Goal: Navigation & Orientation: Understand site structure

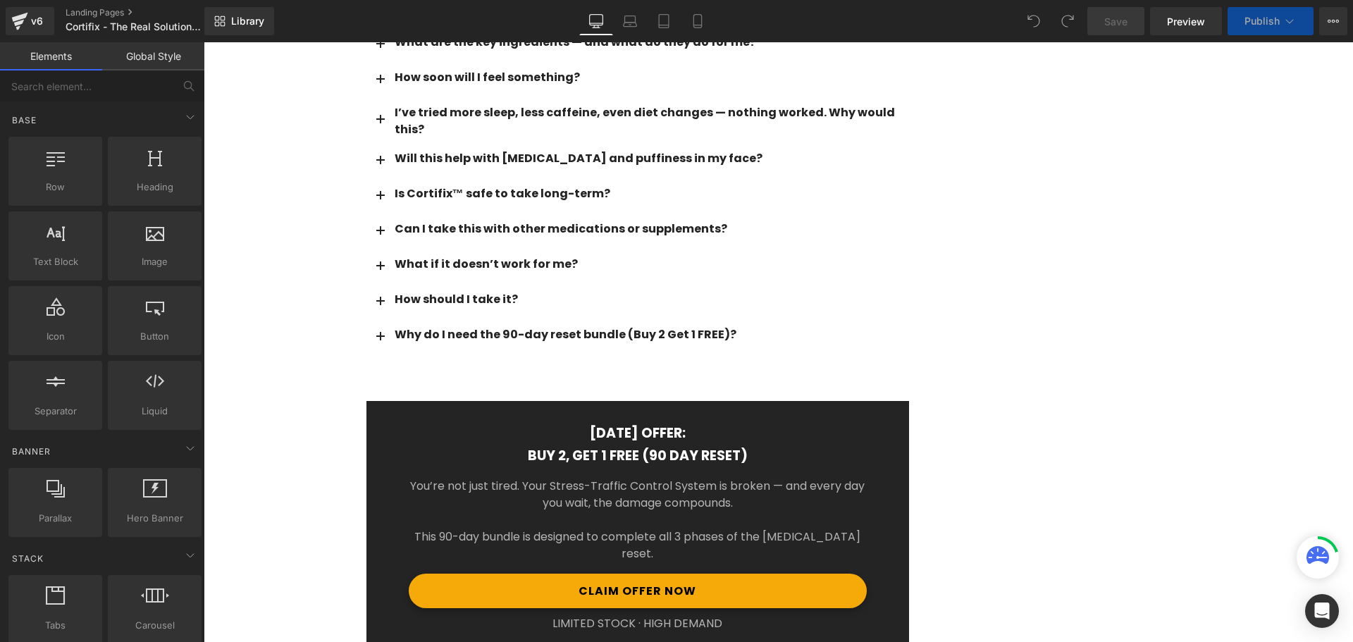
scroll to position [9694, 0]
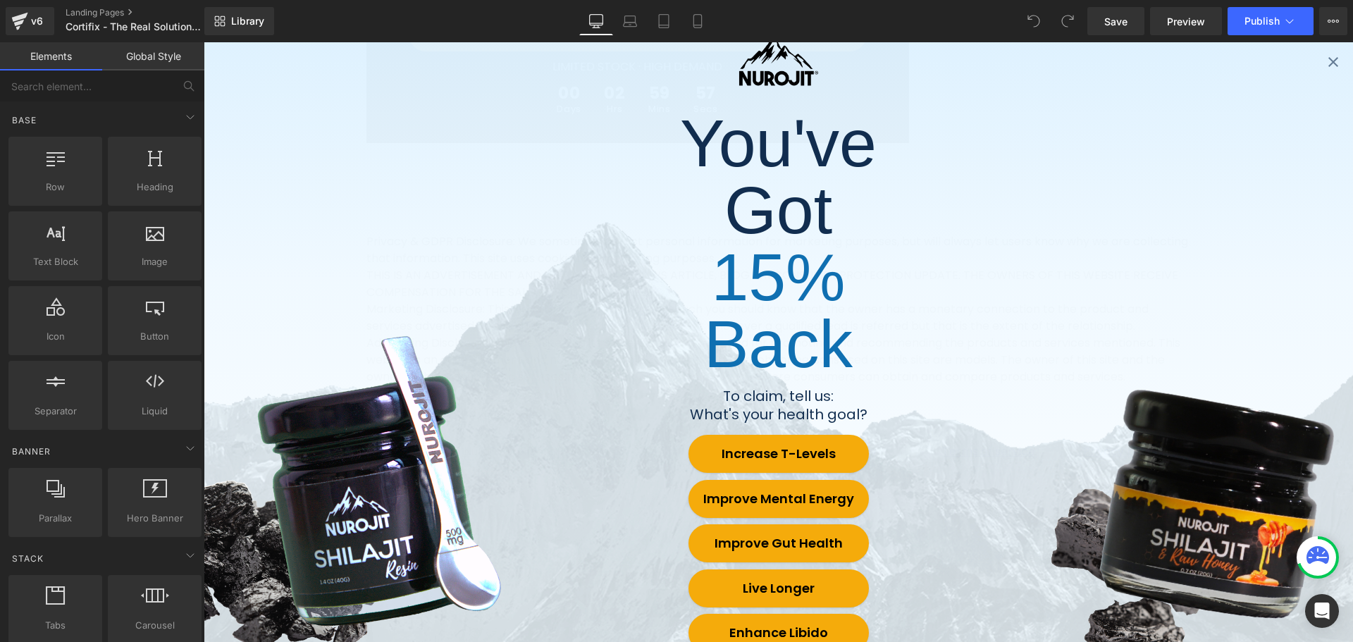
click at [803, 349] on p "15% Back" at bounding box center [778, 311] width 271 height 134
click at [1312, 64] on div "You've Got 15% Back To claim, tell us: What's your health goal? Increase T-Leve…" at bounding box center [778, 342] width 1149 height 600
click at [1325, 62] on icon "Close popup" at bounding box center [1333, 62] width 17 height 17
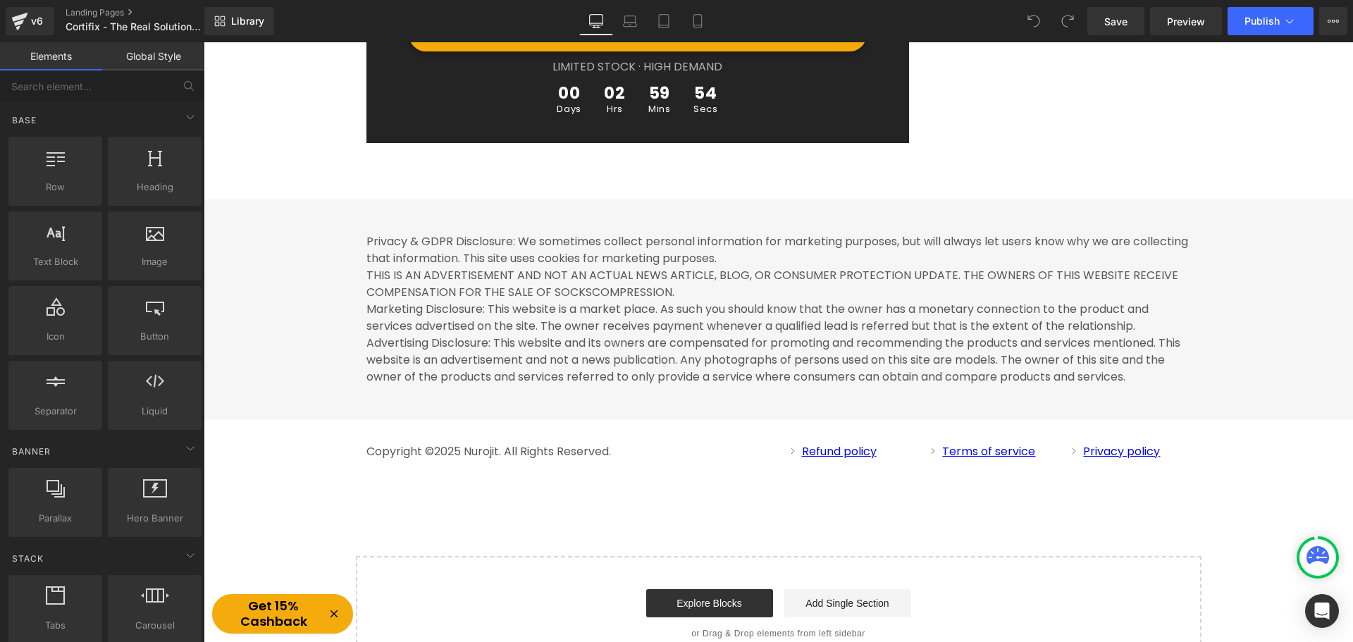
click at [487, 316] on p "Privacy & GDPR Disclosure: We sometimes collect personal information for market…" at bounding box center [778, 309] width 825 height 152
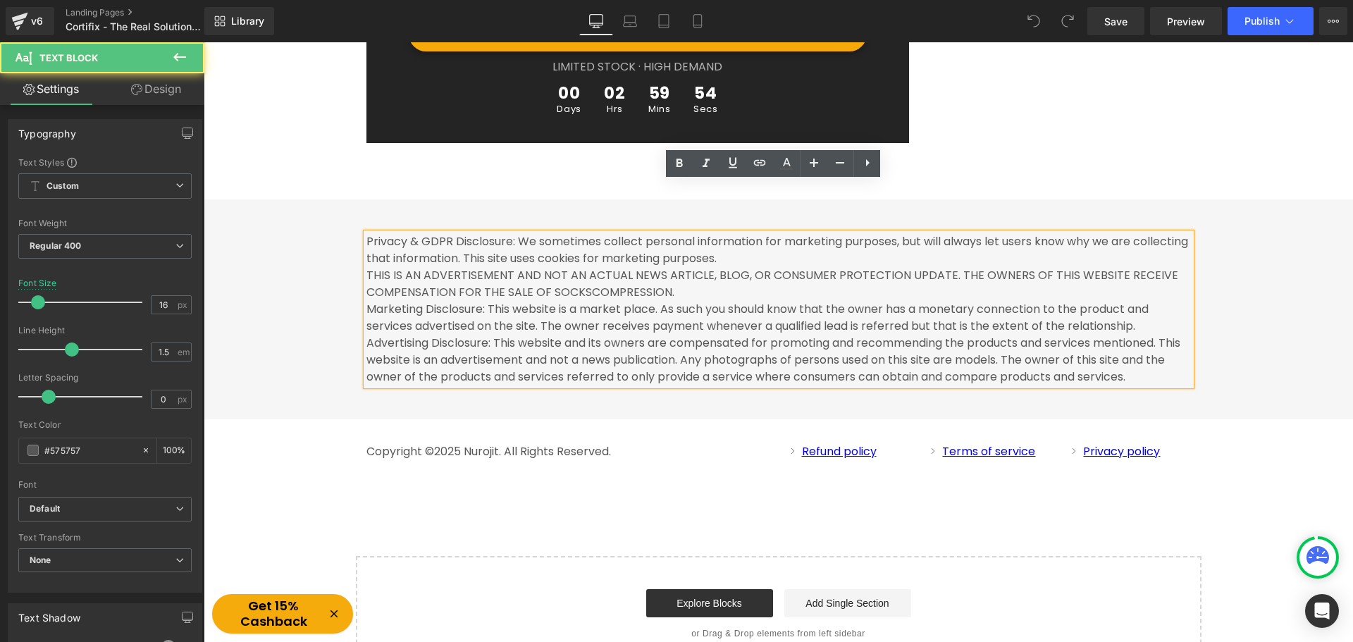
click at [319, 308] on div "Privacy & GDPR Disclosure: We sometimes collect personal information for market…" at bounding box center [778, 317] width 1149 height 192
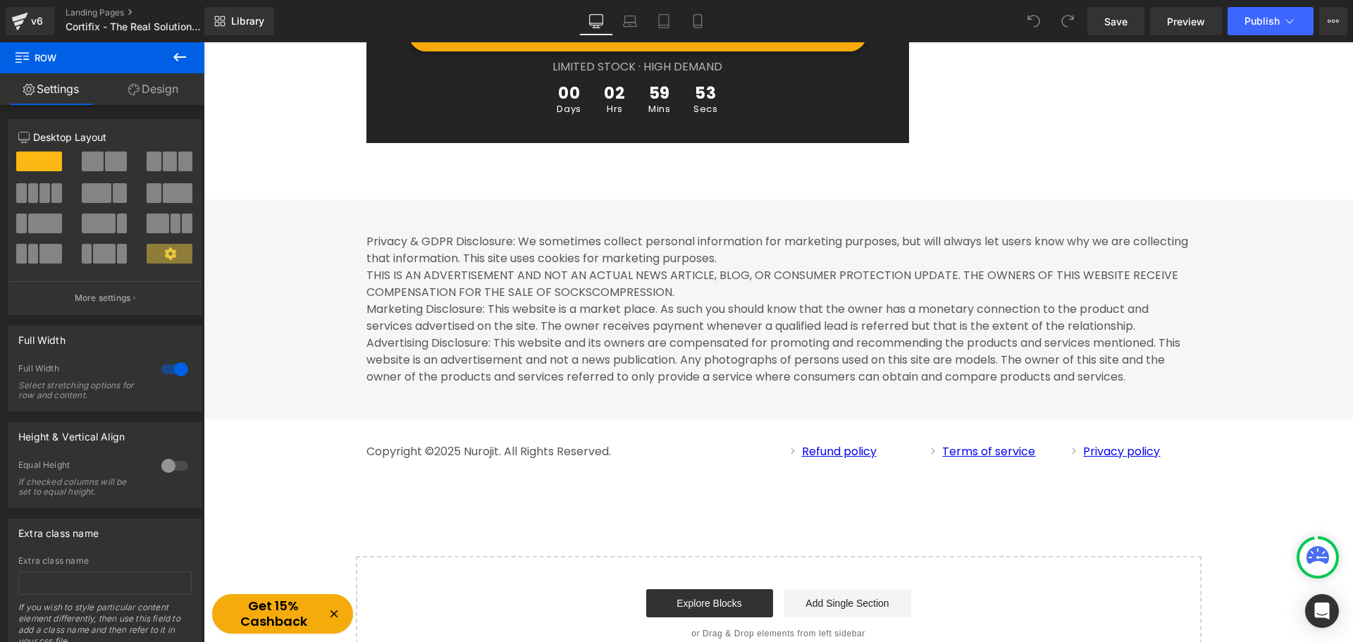
click at [316, 260] on div "Privacy & GDPR Disclosure: We sometimes collect personal information for market…" at bounding box center [778, 317] width 1149 height 192
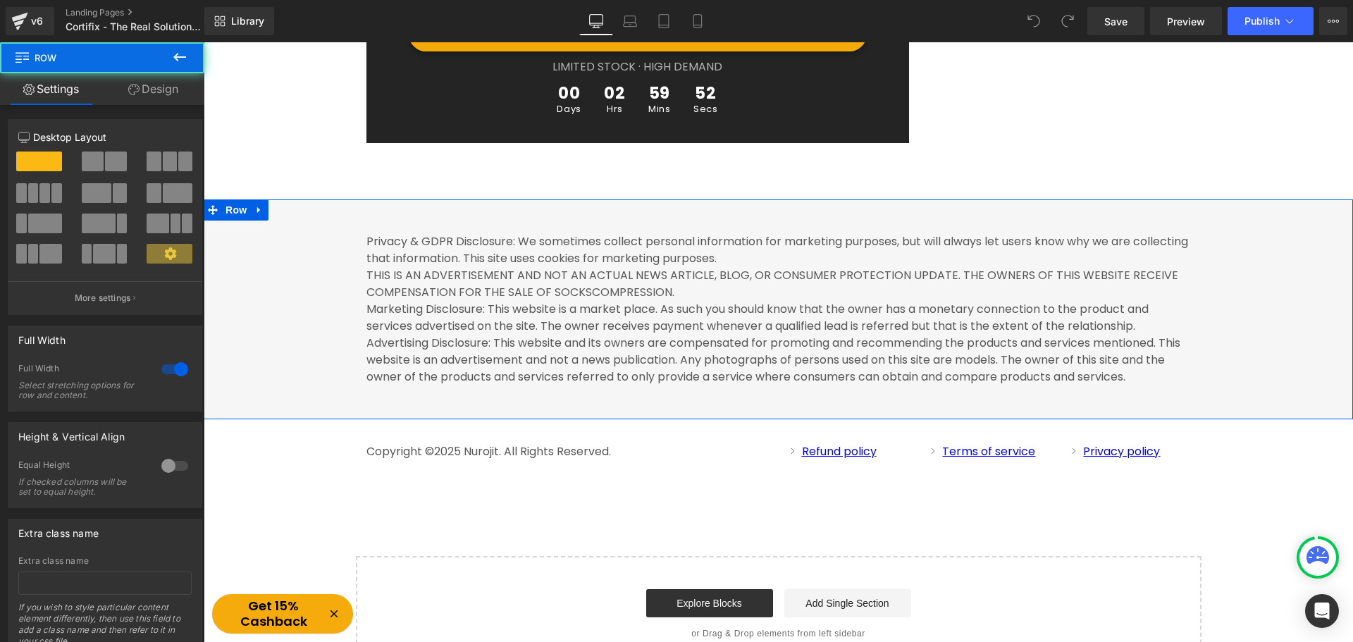
click at [319, 252] on div "Privacy & GDPR Disclosure: We sometimes collect personal information for market…" at bounding box center [778, 317] width 1149 height 192
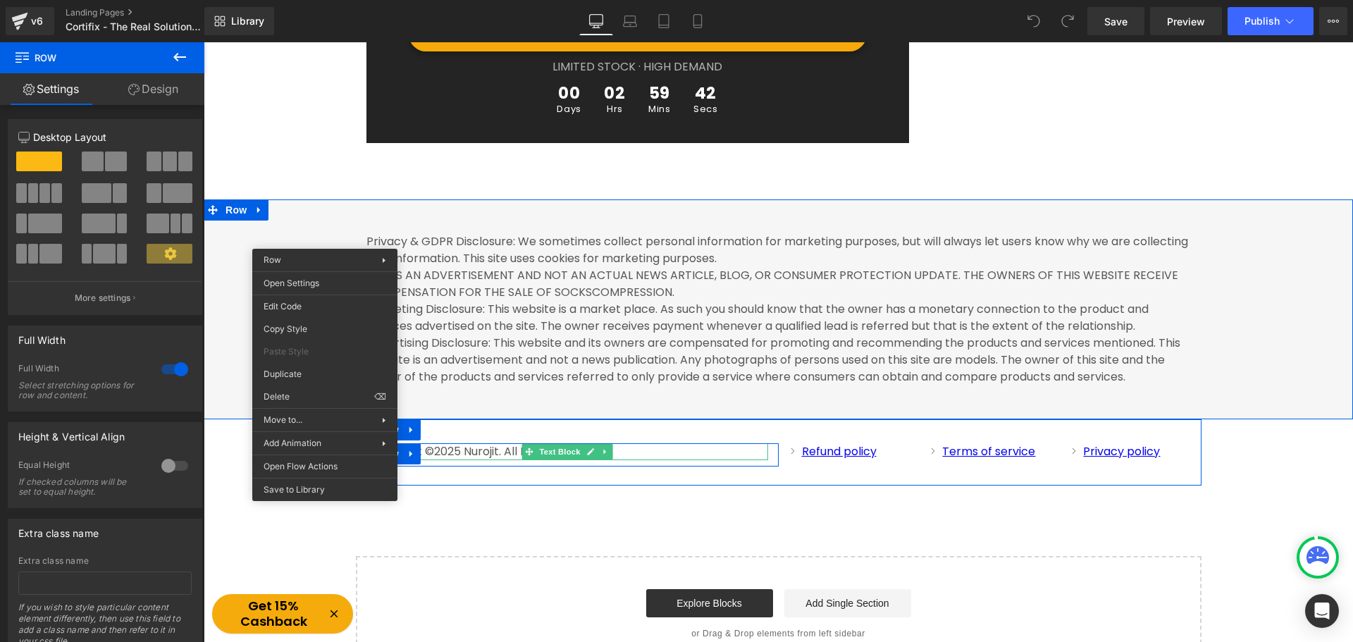
click at [691, 312] on p "Privacy & GDPR Disclosure: We sometimes collect personal information for market…" at bounding box center [778, 309] width 825 height 152
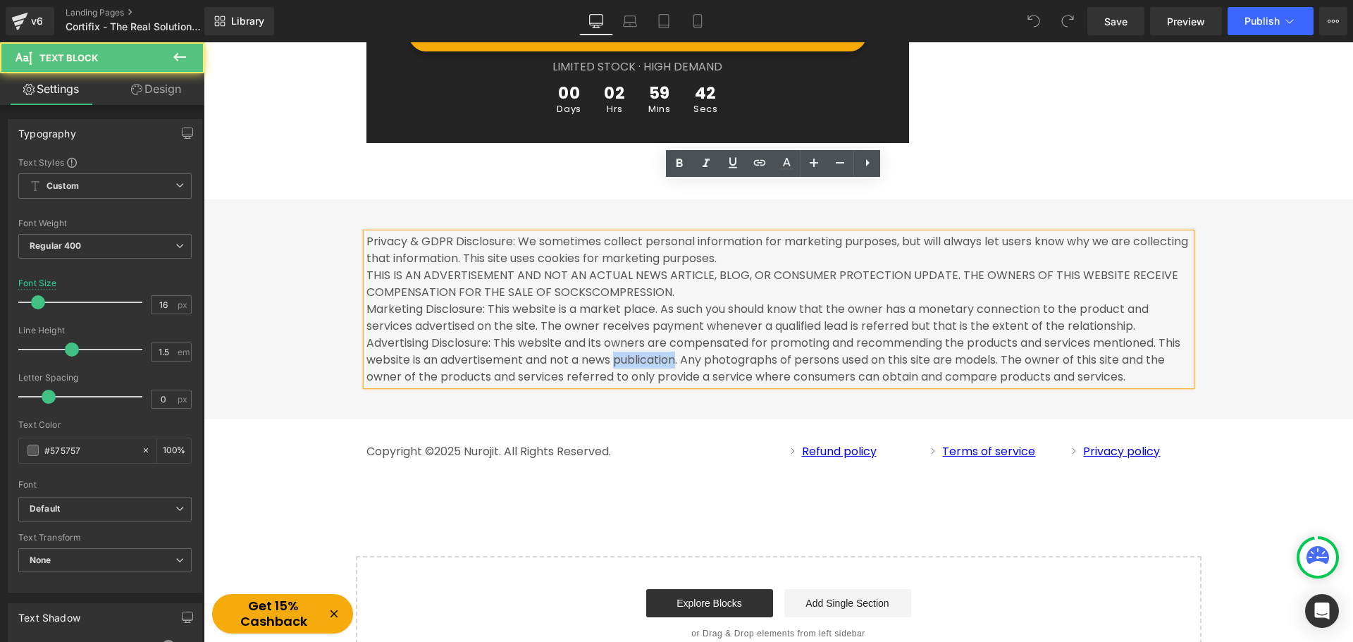
click at [691, 312] on p "Privacy & GDPR Disclosure: We sometimes collect personal information for market…" at bounding box center [778, 309] width 825 height 152
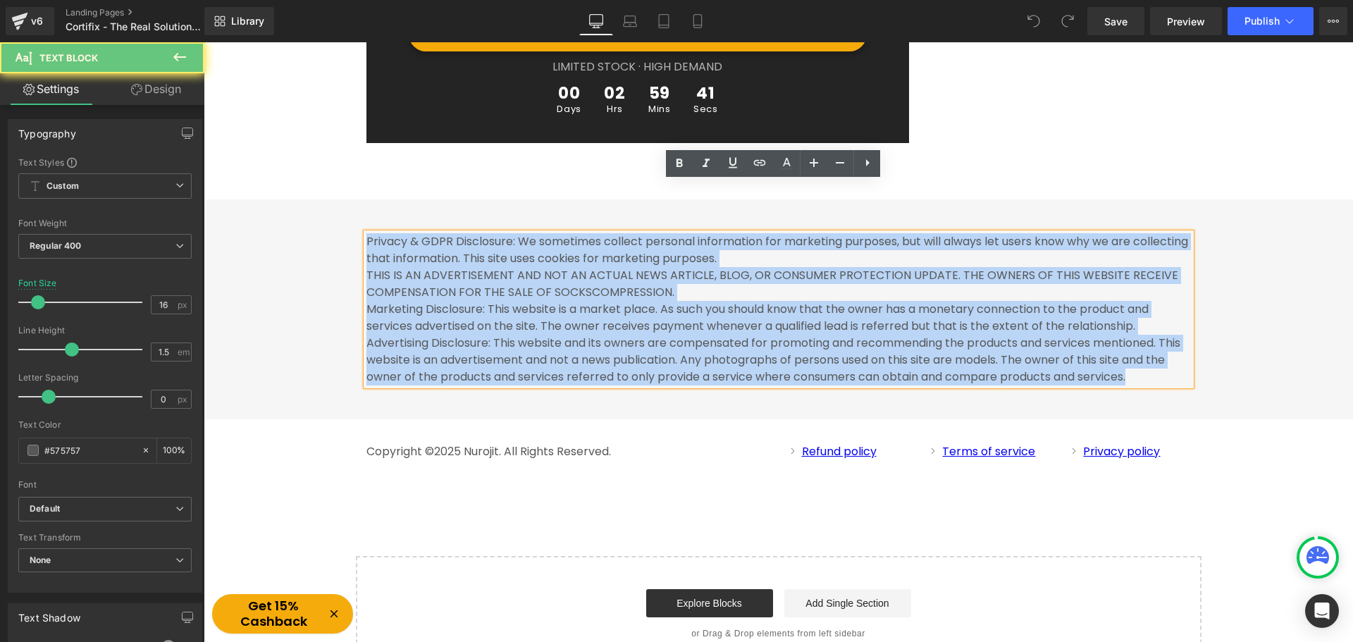
copy p "Privacy & GDPR Disclosure: We sometimes collect personal information for market…"
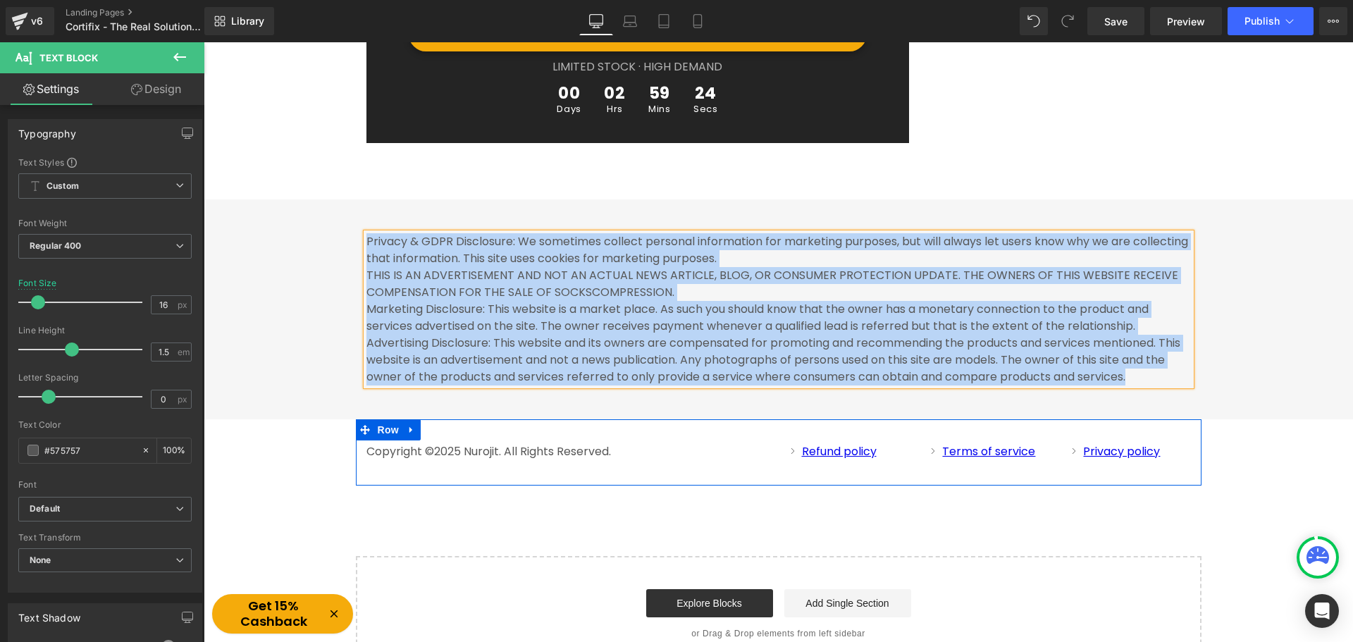
click at [643, 443] on div "Copyright ©2025 Nurojit. All Rights Reserved. Text Block" at bounding box center [567, 451] width 402 height 17
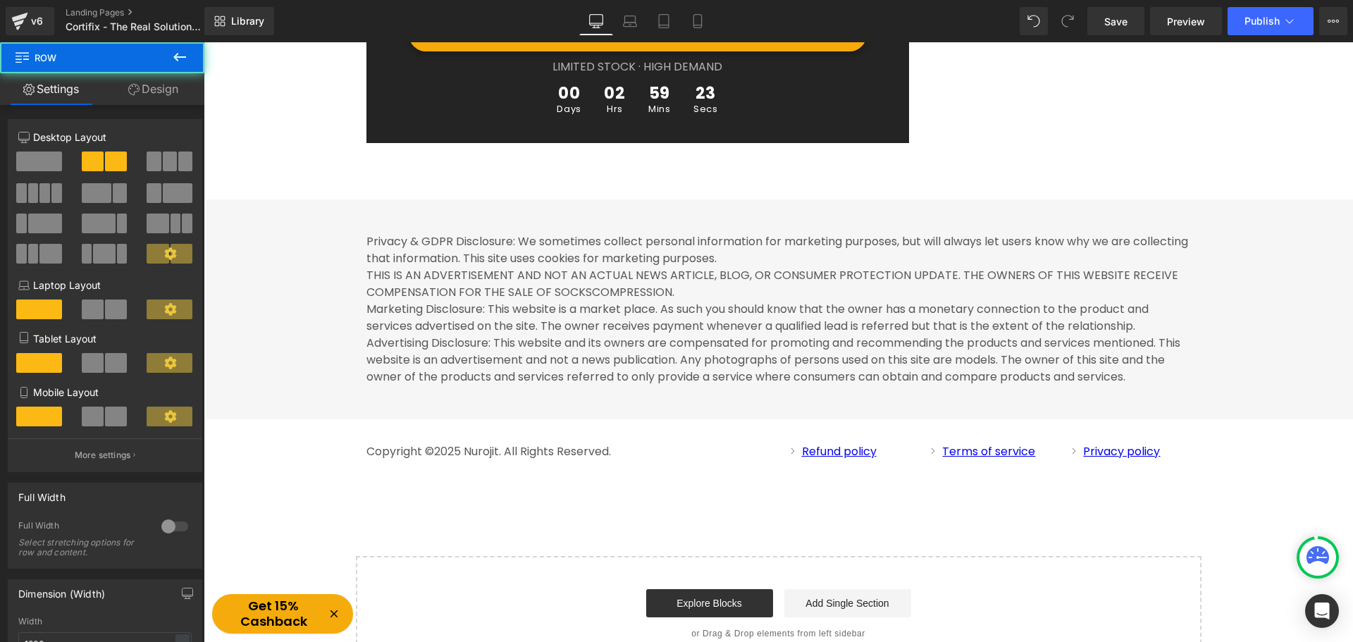
click at [766, 429] on div "Copyright ©2025 Nurojit. All Rights Reserved. Text Block Row Icon Refund policy…" at bounding box center [779, 452] width 846 height 66
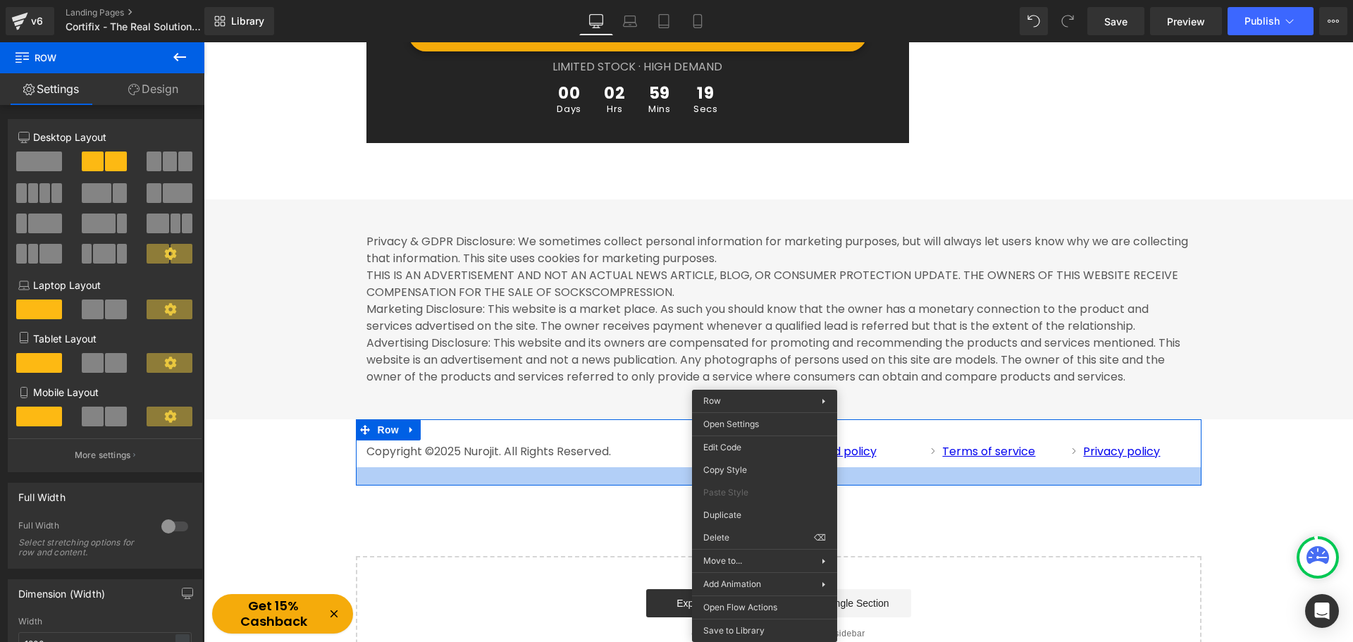
click at [579, 428] on div "Copyright ©2025 Nurojit. All Rights Reserved. Text Block Row Icon Refund policy…" at bounding box center [779, 452] width 846 height 66
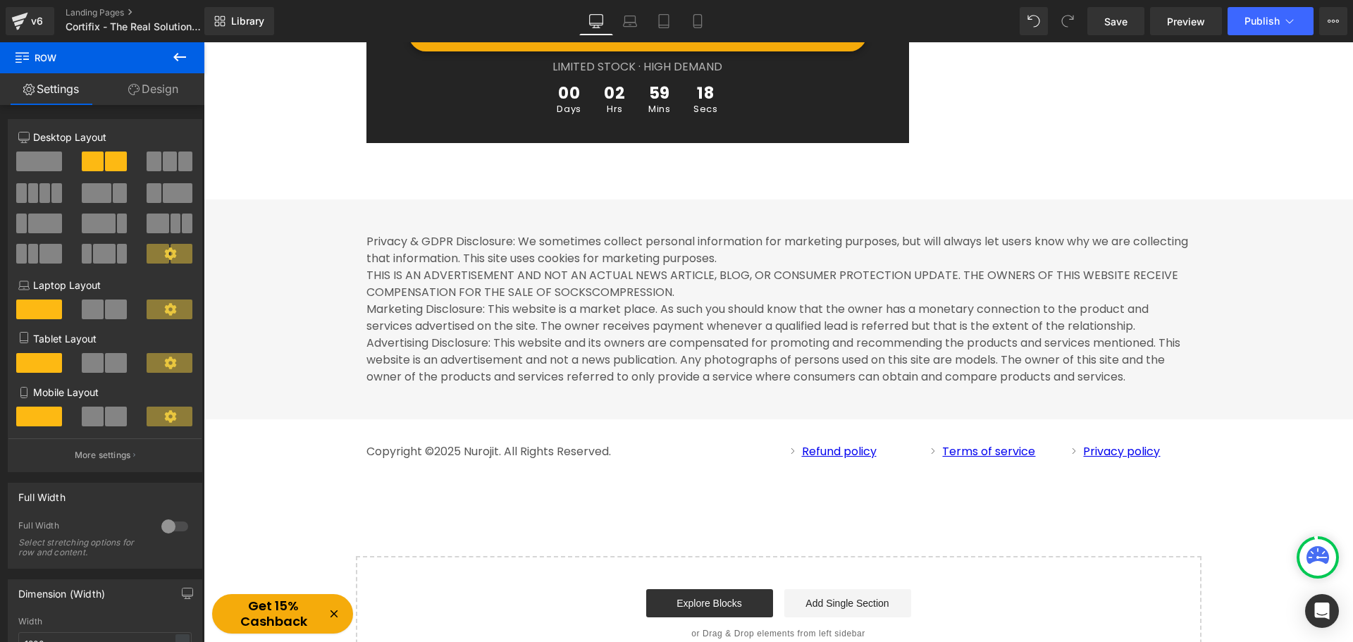
drag, startPoint x: 597, startPoint y: 405, endPoint x: 607, endPoint y: 405, distance: 9.9
click at [598, 443] on link at bounding box center [605, 451] width 15 height 17
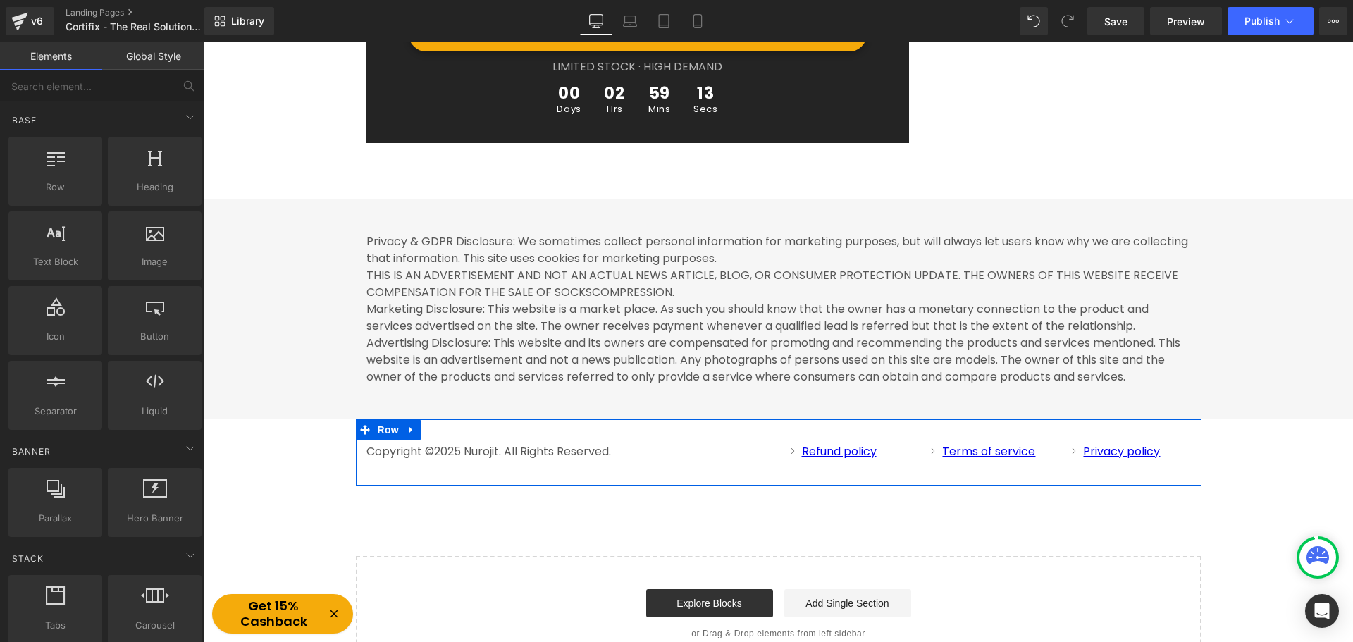
click at [568, 443] on link at bounding box center [568, 451] width 15 height 17
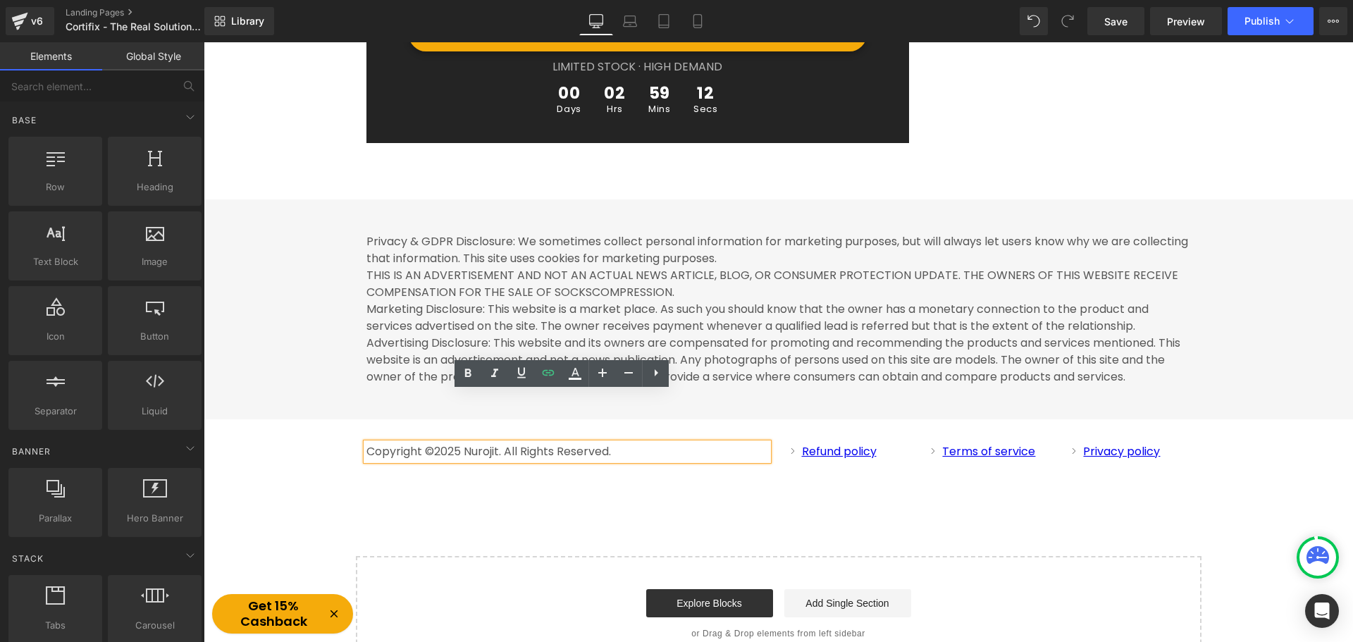
click at [629, 443] on p "Copyright ©2025 Nurojit. All Rights Reserved." at bounding box center [567, 451] width 402 height 17
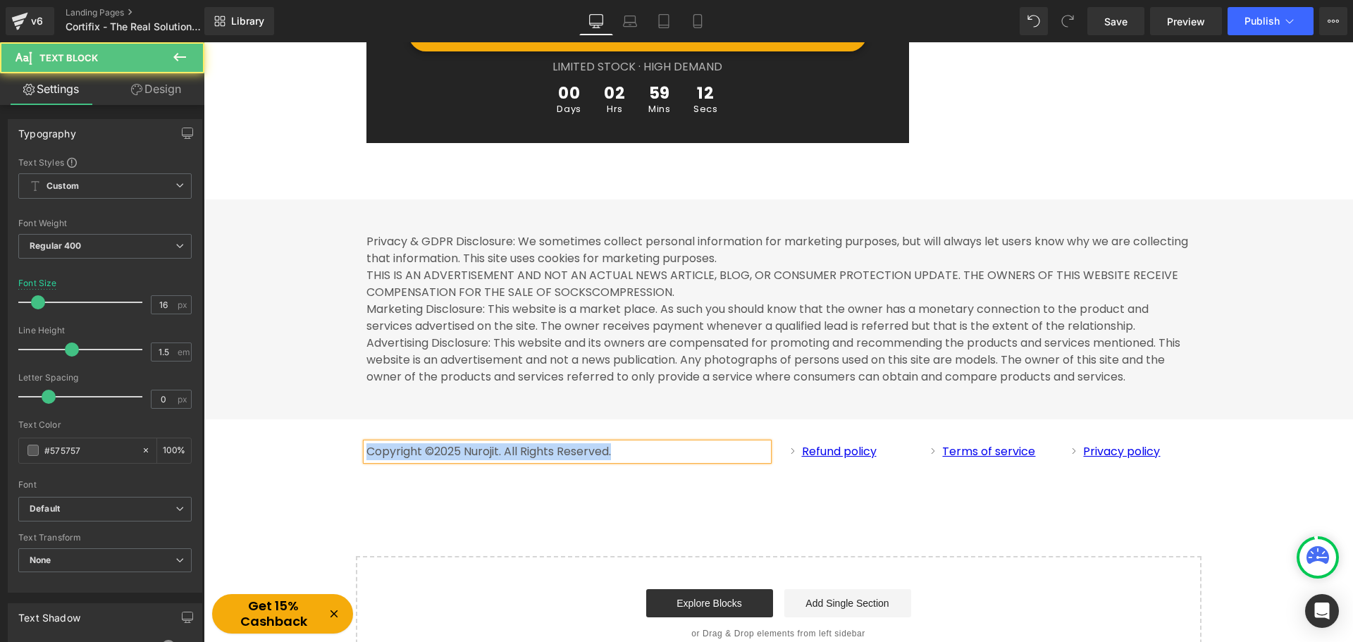
copy p "Copyright ©2025 Nurojit. All Rights Reserved."
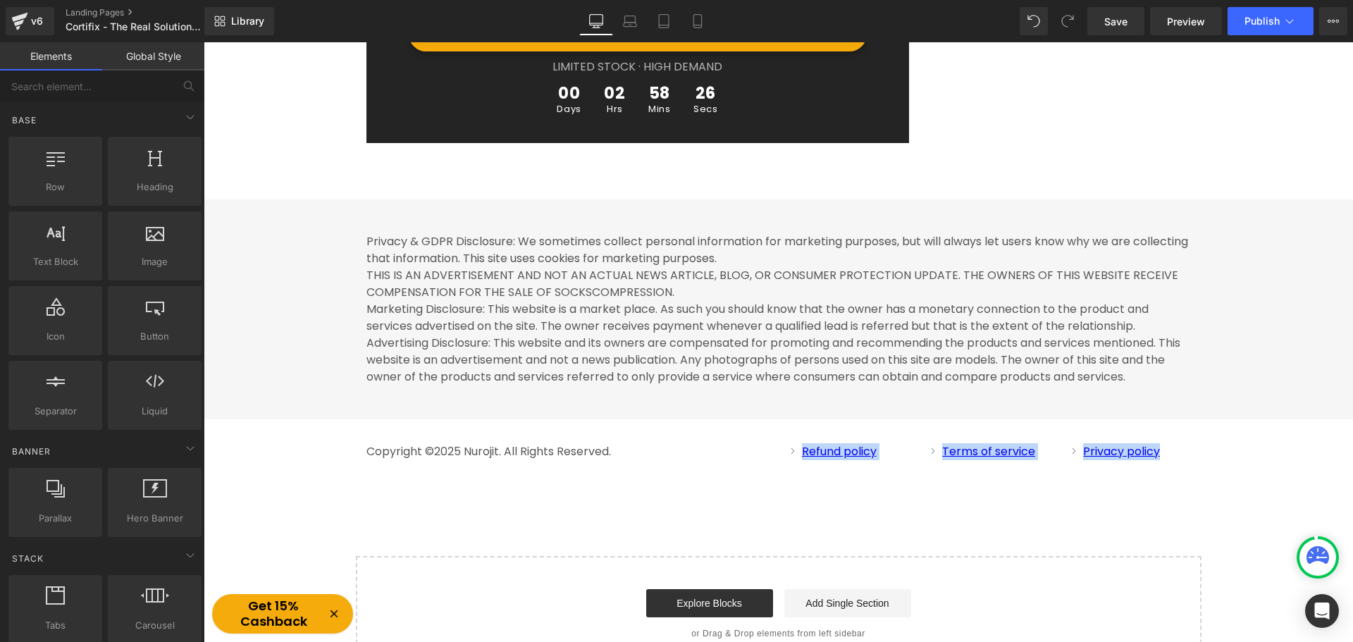
drag, startPoint x: 1235, startPoint y: 405, endPoint x: 772, endPoint y: 401, distance: 463.0
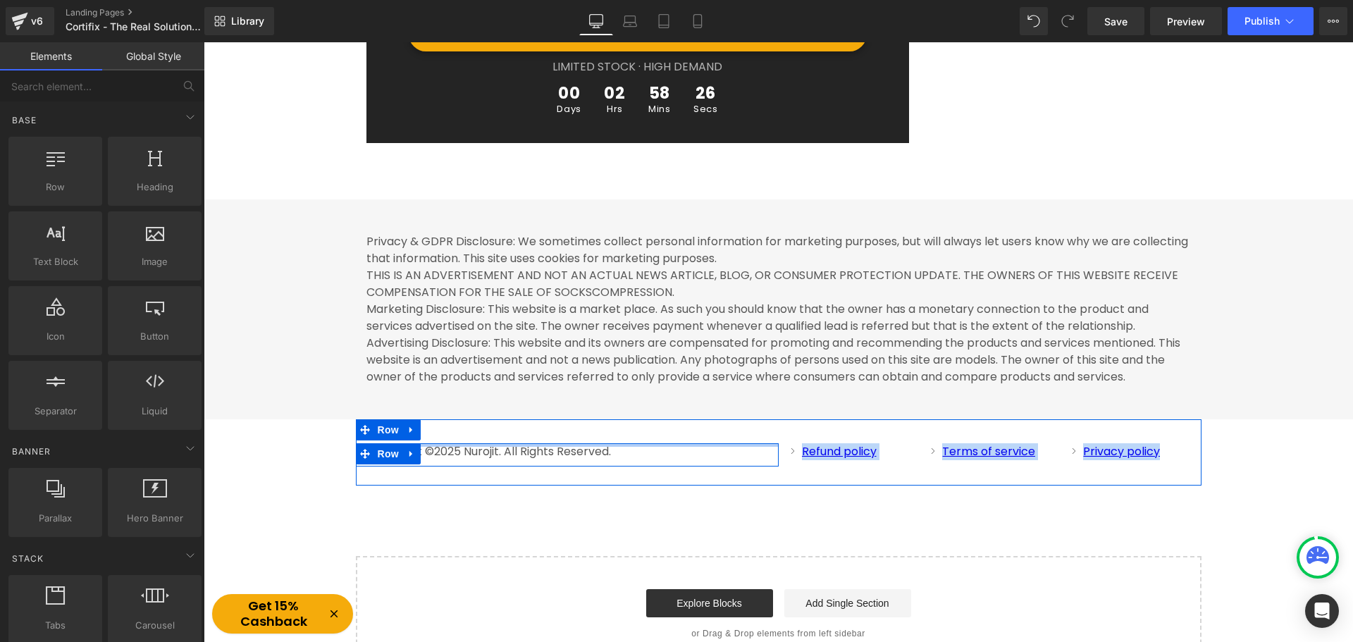
copy div "Icon Refund policy Text Block Icon List Icon Terms of service Text Block Icon L…"
